Goal: Transaction & Acquisition: Book appointment/travel/reservation

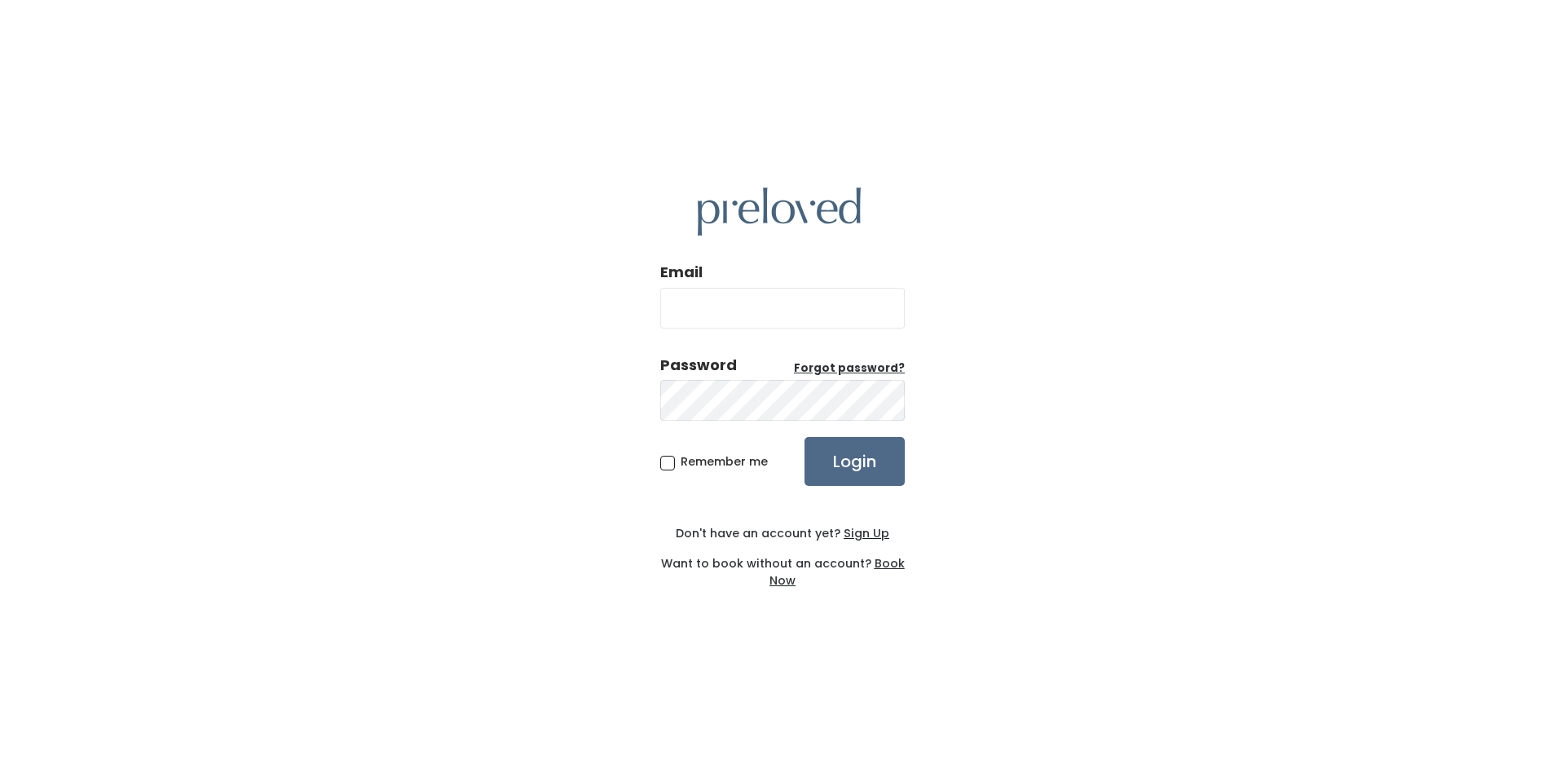
click at [787, 309] on input "Email" at bounding box center [782, 308] width 245 height 41
type input "ljburton3@yahoo.com"
click at [805, 437] on input "Login" at bounding box center [855, 461] width 100 height 49
drag, startPoint x: 664, startPoint y: 464, endPoint x: 677, endPoint y: 463, distance: 12.3
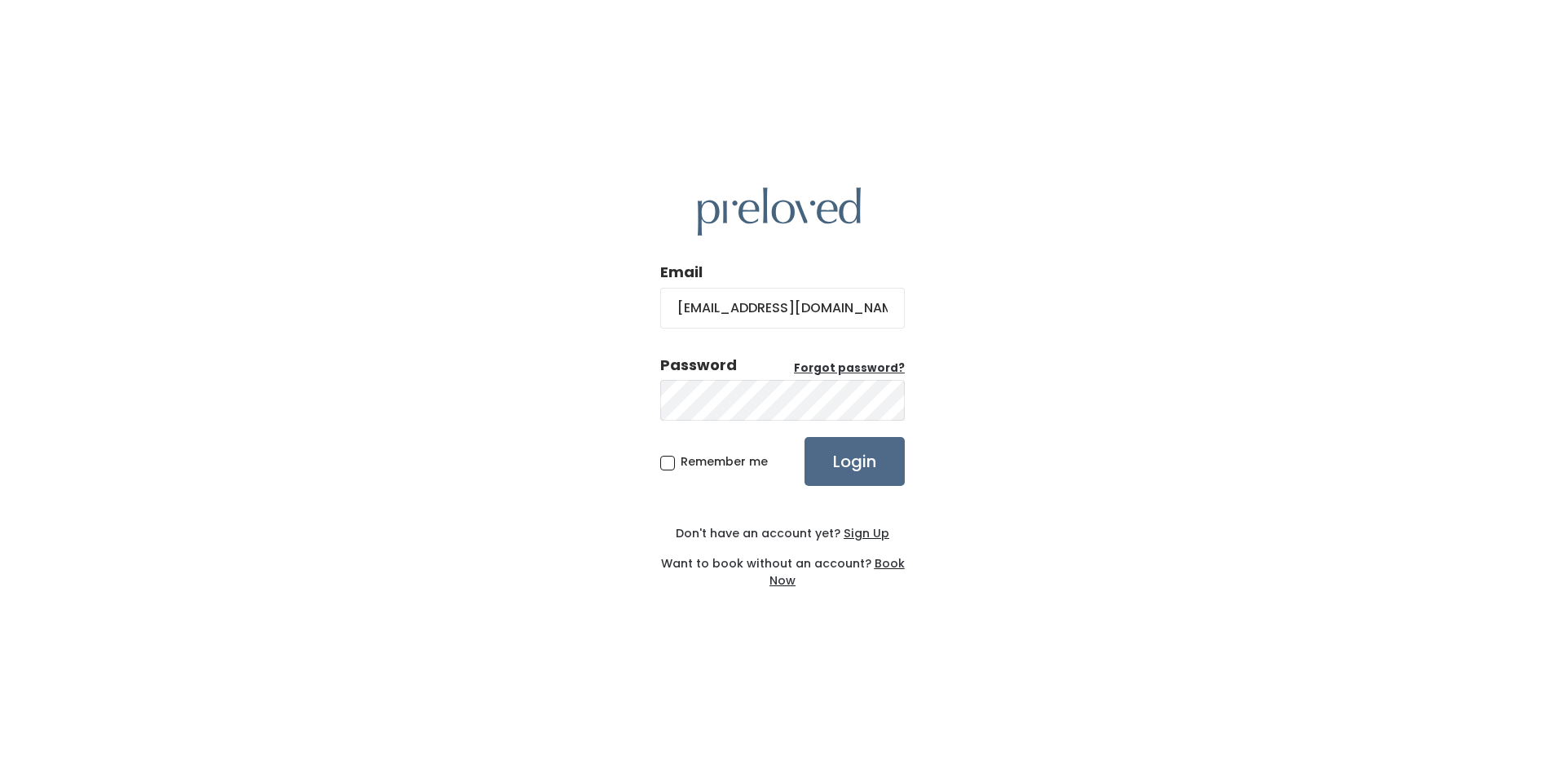
click at [681, 463] on span "Remember me" at bounding box center [724, 461] width 87 height 16
click at [681, 463] on input "Remember me" at bounding box center [686, 458] width 11 height 11
checkbox input "true"
click at [849, 464] on input "Login" at bounding box center [855, 461] width 100 height 49
click at [805, 437] on input "Login" at bounding box center [855, 461] width 100 height 49
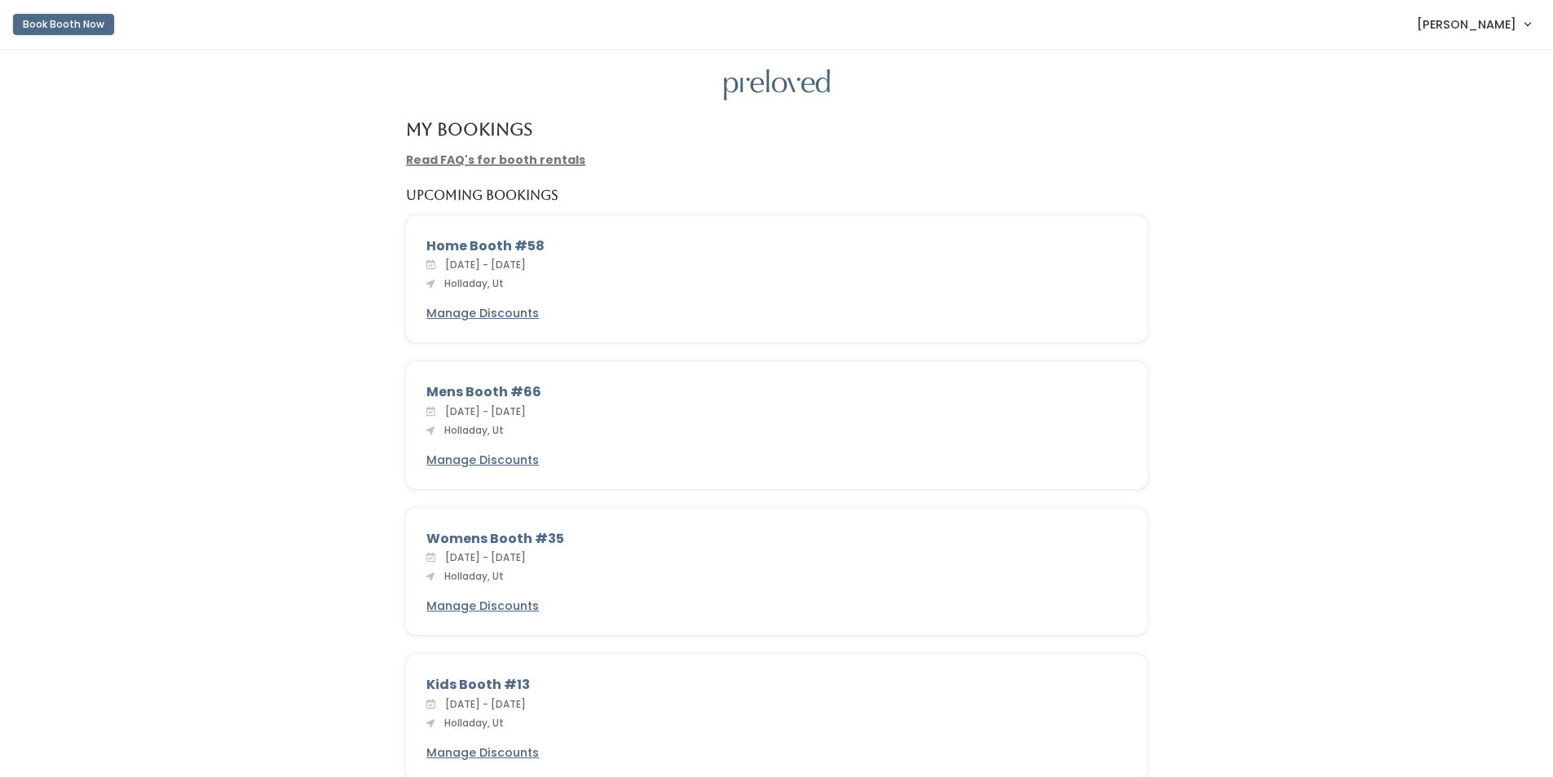
click at [94, 28] on button "Book Booth Now" at bounding box center [63, 24] width 101 height 21
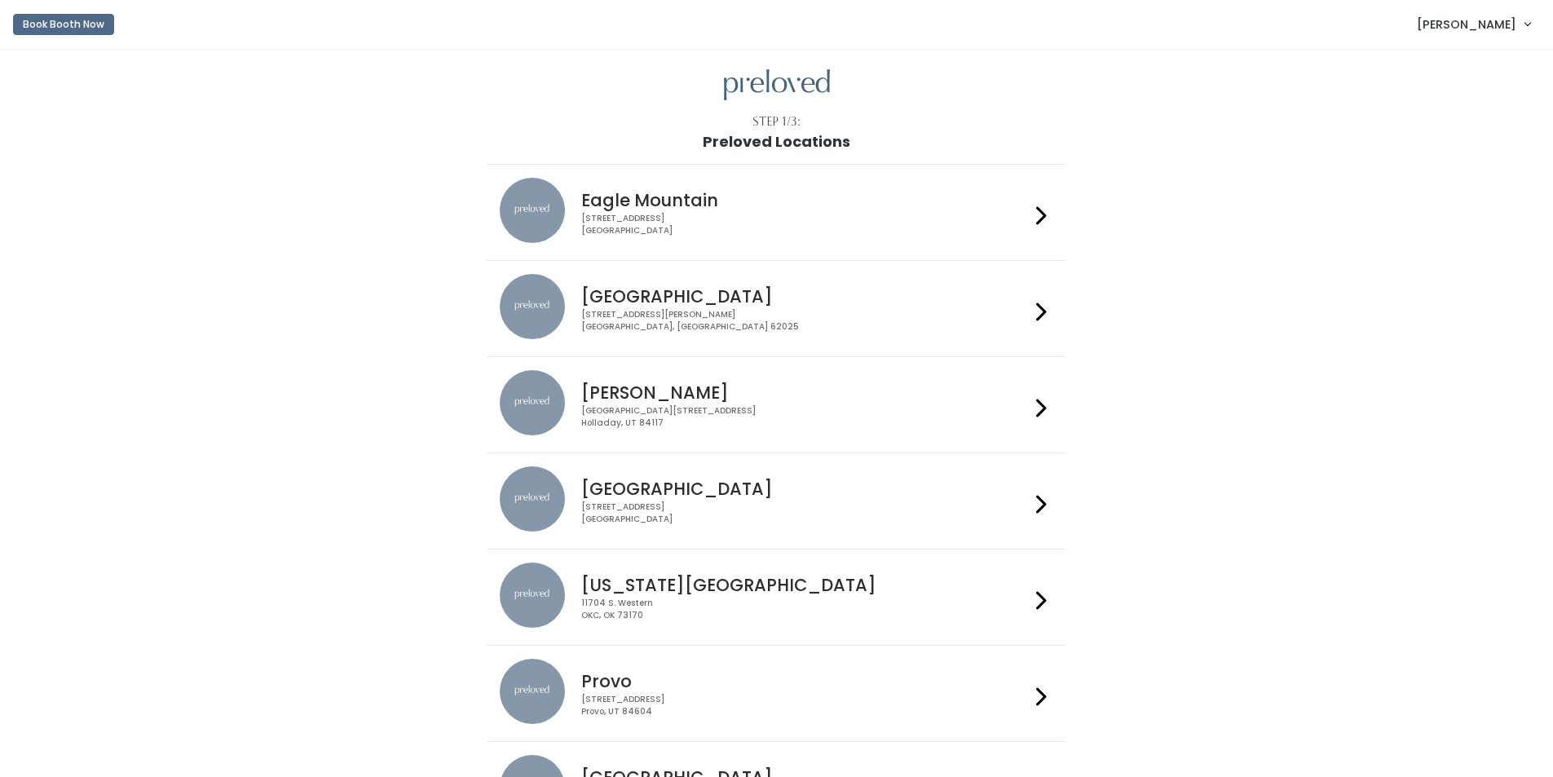
click at [637, 392] on h4 "Holladay" at bounding box center [805, 392] width 448 height 19
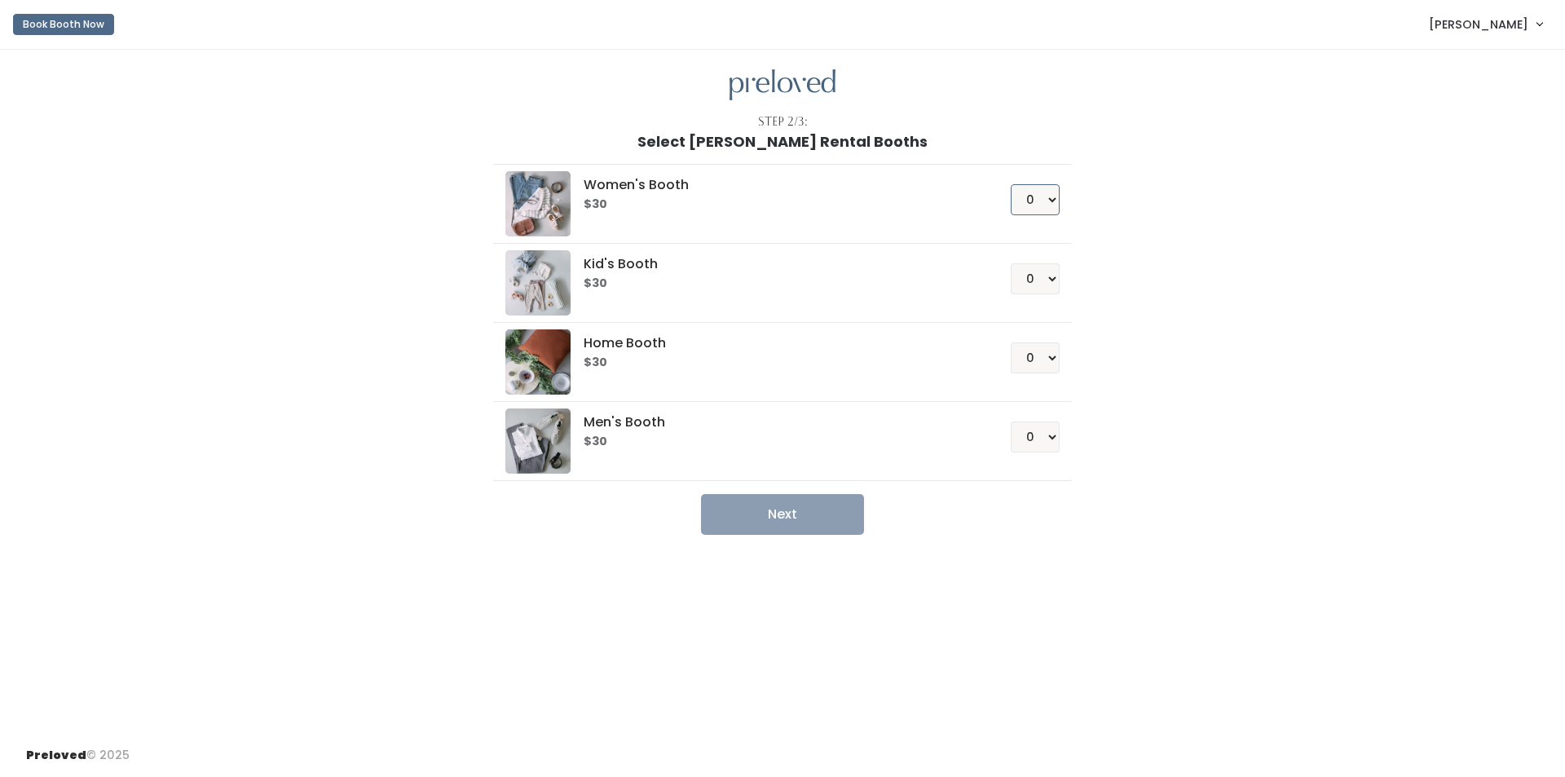
click at [1047, 201] on select "0 1 2 3 4" at bounding box center [1035, 199] width 49 height 31
select select "1"
click at [1011, 184] on select "0 1 2 3 4" at bounding box center [1035, 199] width 49 height 31
click at [1050, 280] on select "0 1 2 3 4" at bounding box center [1035, 278] width 49 height 31
click at [1011, 263] on select "0 1 2 3 4" at bounding box center [1035, 278] width 49 height 31
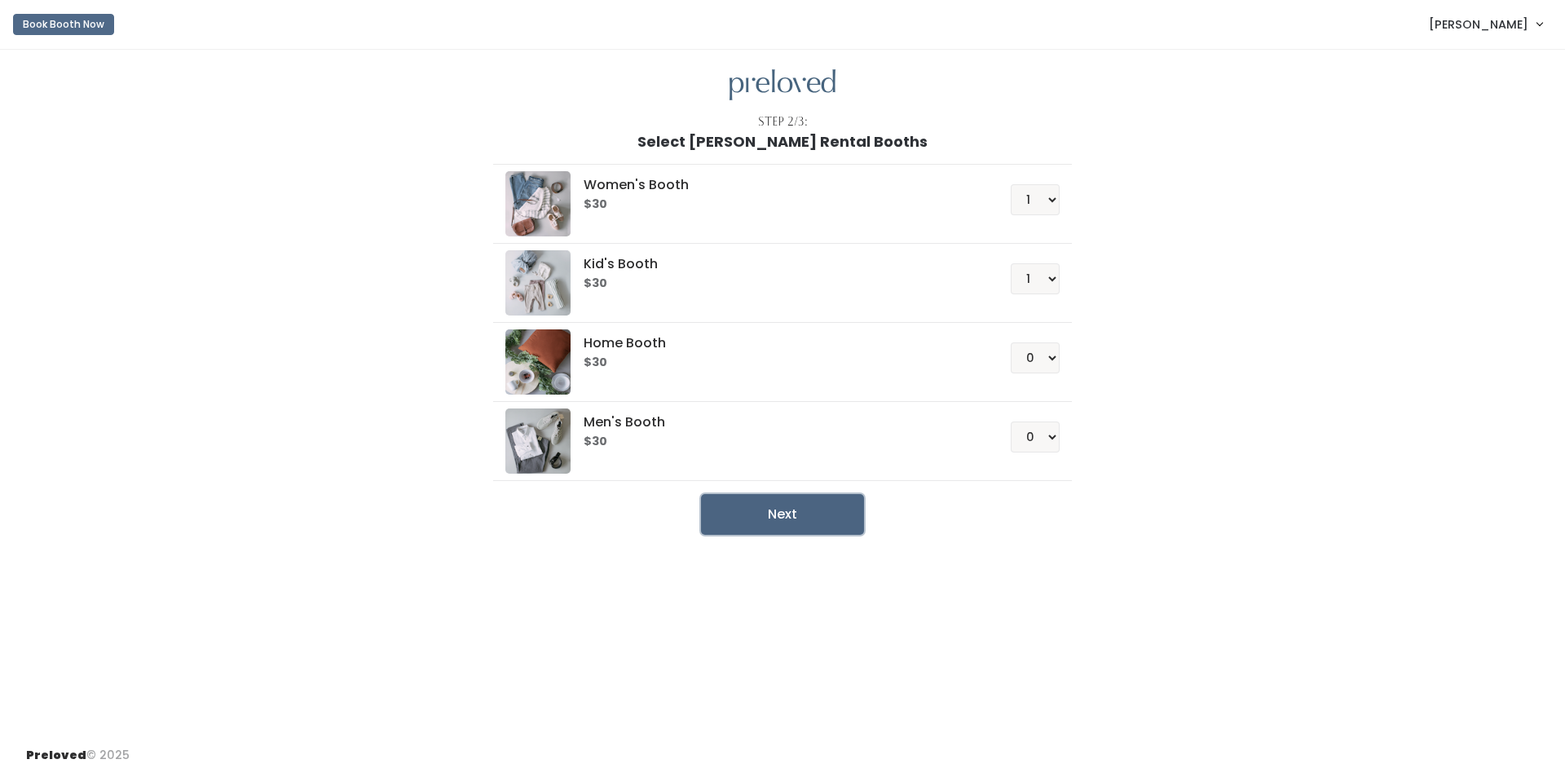
click at [778, 523] on button "Next" at bounding box center [782, 514] width 163 height 41
click at [1058, 285] on select "0 1 2 3 4" at bounding box center [1035, 278] width 49 height 31
select select "0"
click at [1011, 263] on select "0 1 2 3 4" at bounding box center [1035, 278] width 49 height 31
click at [839, 522] on button "Next" at bounding box center [782, 514] width 163 height 41
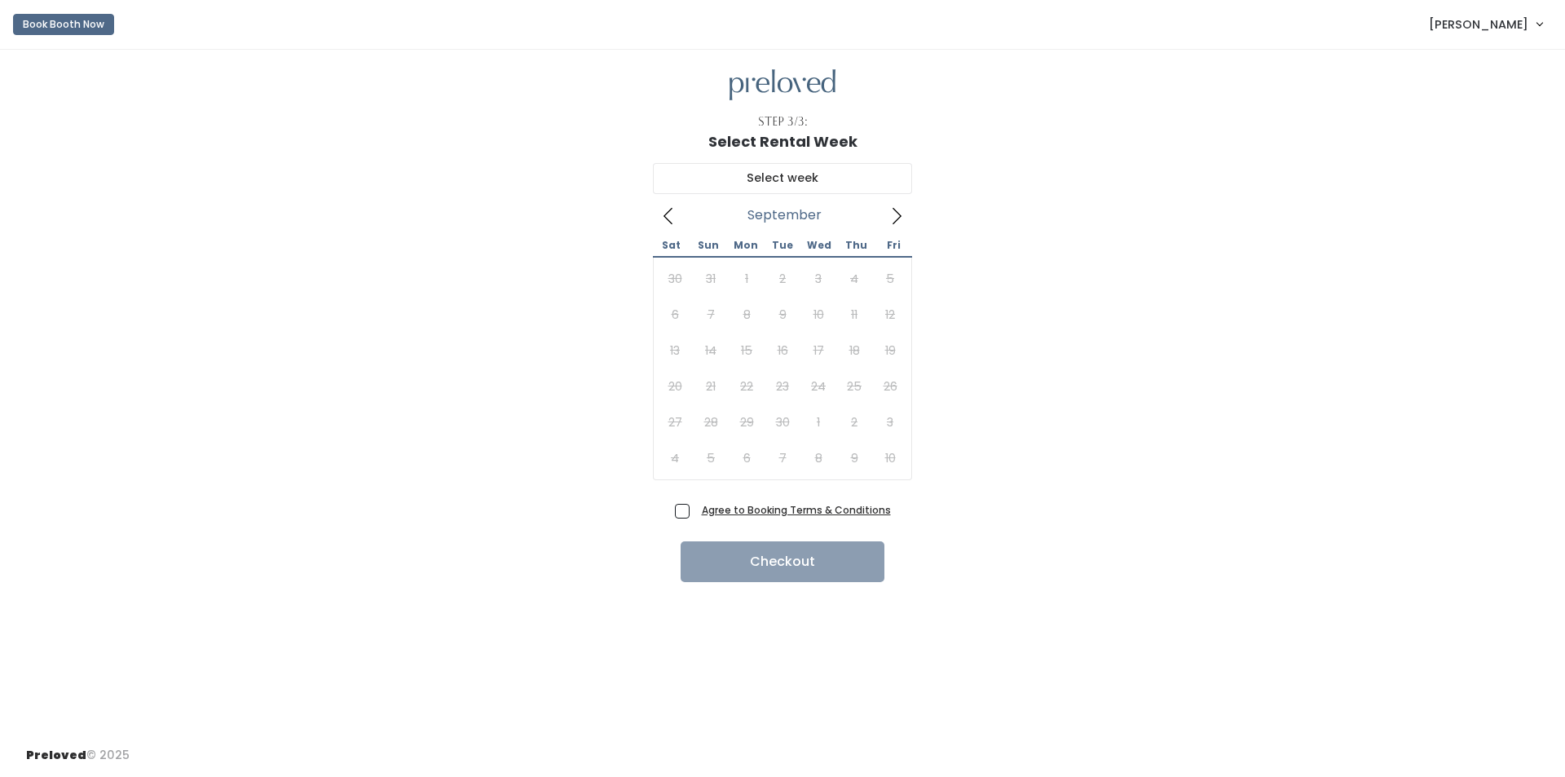
click at [903, 213] on icon at bounding box center [897, 216] width 18 height 18
